Goal: Find specific page/section: Find specific page/section

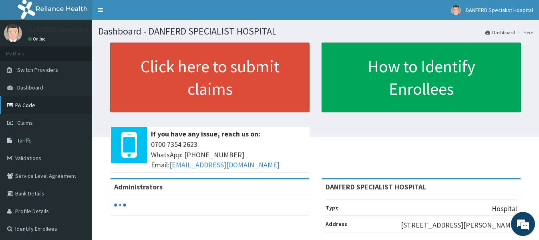
click at [21, 105] on link "PA Code" at bounding box center [46, 105] width 92 height 18
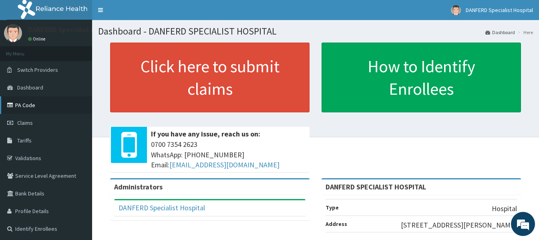
click at [17, 103] on link "PA Code" at bounding box center [46, 105] width 92 height 18
